Goal: Find specific page/section

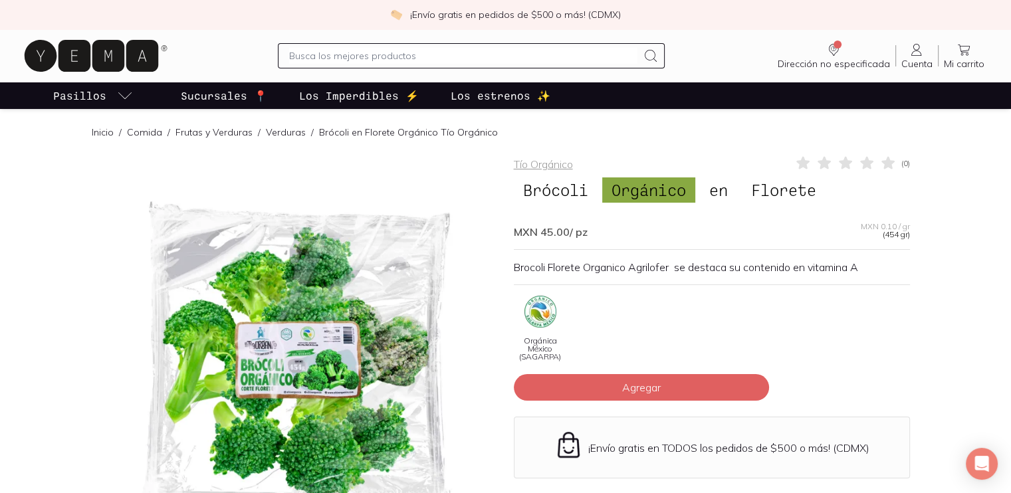
click at [242, 94] on p "Sucursales 📍" at bounding box center [224, 96] width 86 height 16
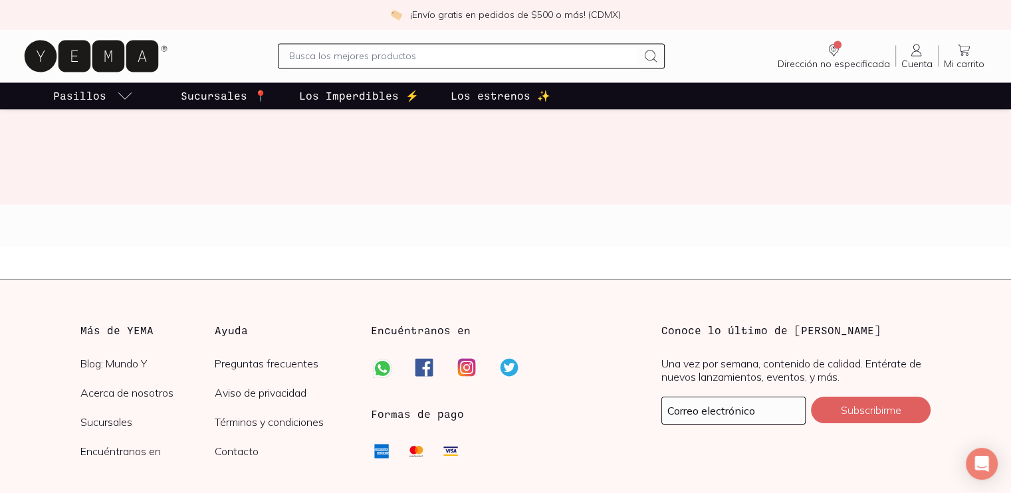
scroll to position [2261, 0]
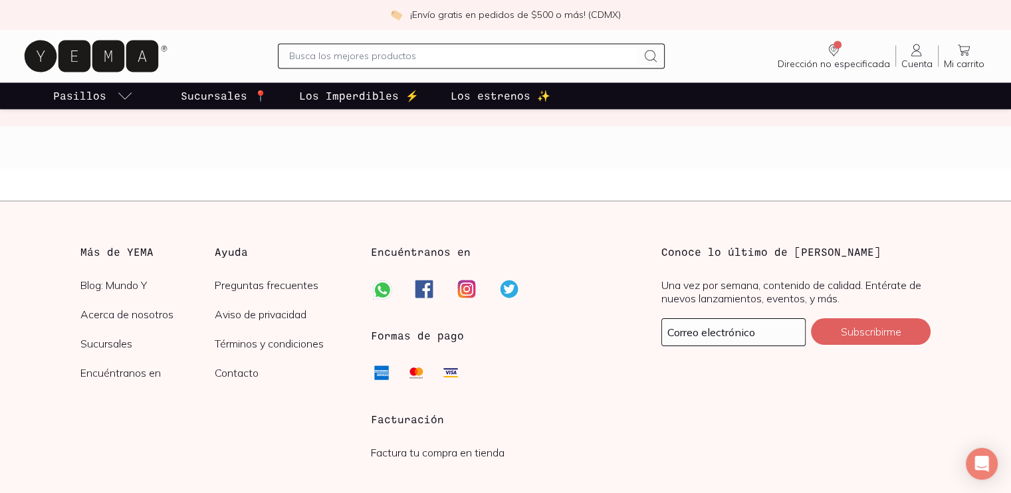
click at [247, 374] on link "Contacto" at bounding box center [282, 372] width 135 height 13
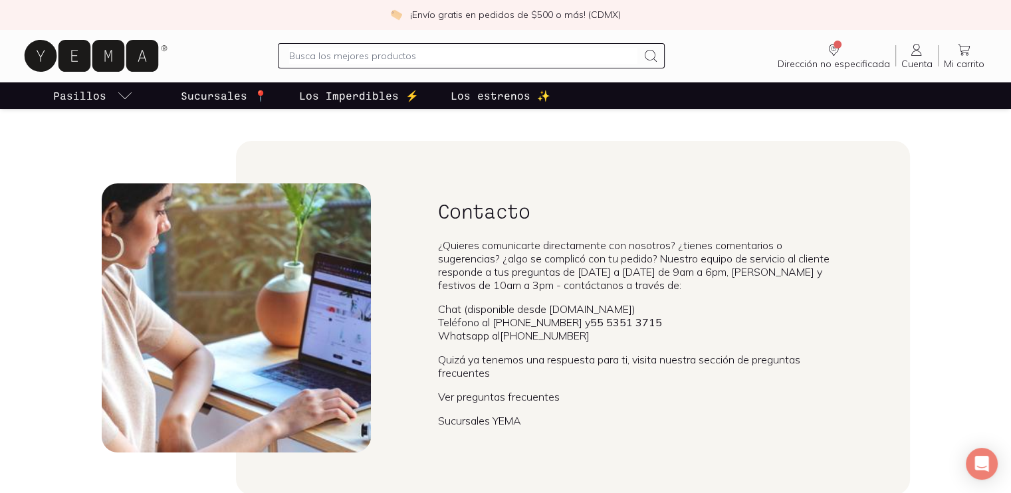
click at [235, 96] on p "Sucursales 📍" at bounding box center [224, 96] width 86 height 16
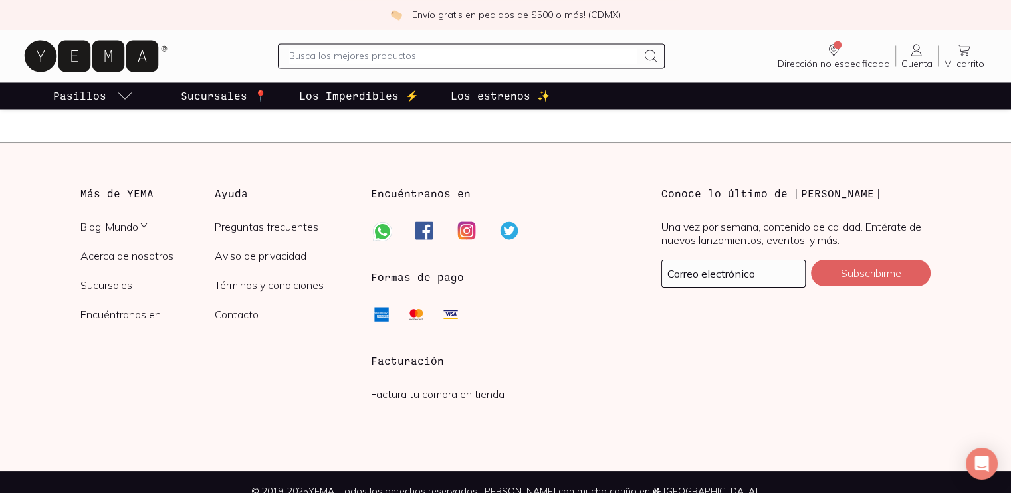
scroll to position [2337, 0]
